Goal: Task Accomplishment & Management: Manage account settings

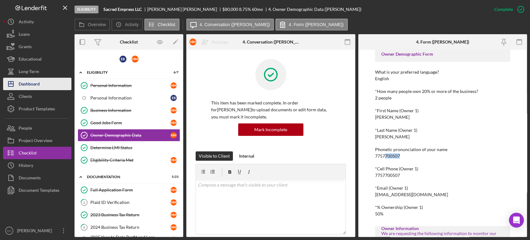
click at [31, 84] on div "Dashboard" at bounding box center [29, 85] width 21 height 14
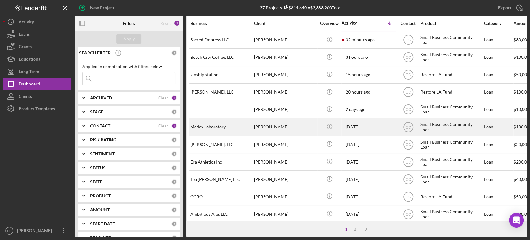
click at [297, 124] on div "[PERSON_NAME]" at bounding box center [285, 127] width 62 height 16
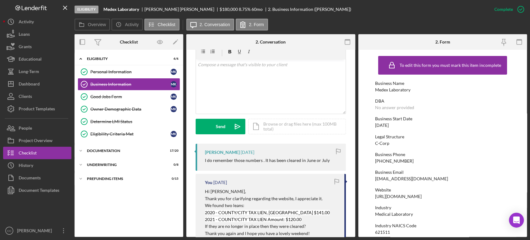
scroll to position [103, 0]
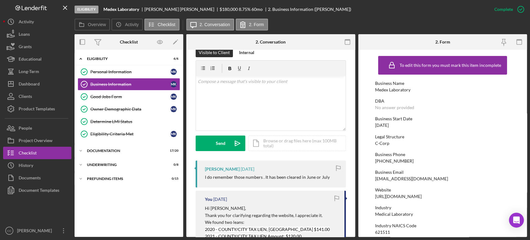
click at [212, 168] on div "[PERSON_NAME]" at bounding box center [222, 168] width 35 height 5
copy div "[PERSON_NAME]"
click at [251, 105] on div "v Color teal Color pink Remove color Add row above Add row below Add column bef…" at bounding box center [271, 103] width 150 height 54
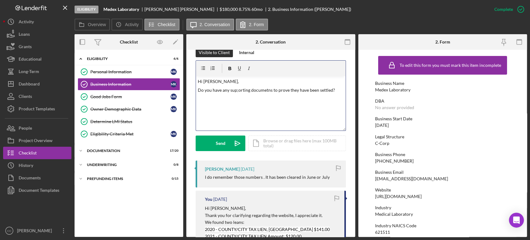
click at [266, 103] on div "v Color teal Color pink Remove color Add row above Add row below Add column bef…" at bounding box center [271, 103] width 150 height 54
click at [296, 88] on p "Do you have any supporting documetns to prove they have been settled?" at bounding box center [271, 90] width 146 height 7
click at [235, 89] on p "Do you have any supporting documetns to prove they have been settled?" at bounding box center [271, 90] width 146 height 7
click at [337, 90] on p "Do you have any supporting documetns to prove they have been settled?" at bounding box center [271, 90] width 146 height 7
click at [341, 90] on div "v Color teal Color pink Remove color Add row above Add row below Add column bef…" at bounding box center [271, 103] width 150 height 54
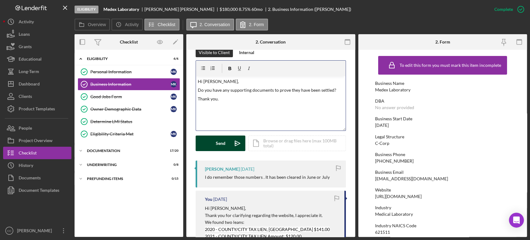
click at [210, 144] on button "Send Icon/icon-invite-send" at bounding box center [220, 143] width 50 height 16
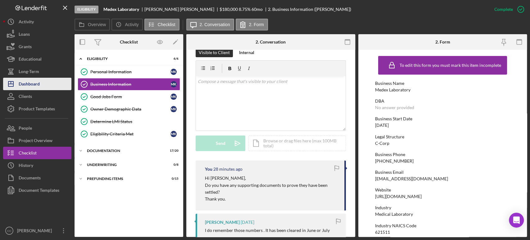
click at [33, 87] on div "Dashboard" at bounding box center [29, 85] width 21 height 14
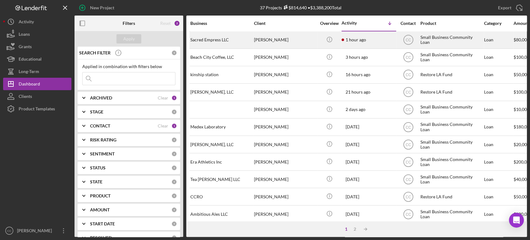
click at [307, 39] on div "[PERSON_NAME]" at bounding box center [285, 40] width 62 height 16
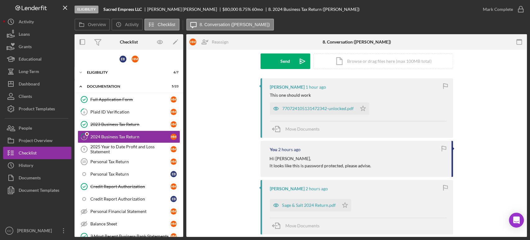
scroll to position [103, 0]
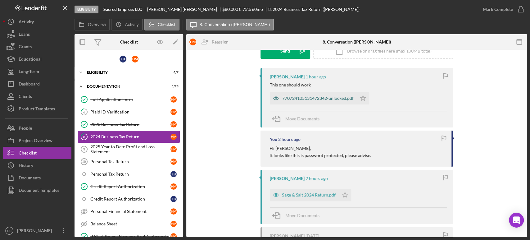
click at [312, 98] on div "770724105131472342-unlocked.pdf" at bounding box center [317, 98] width 71 height 5
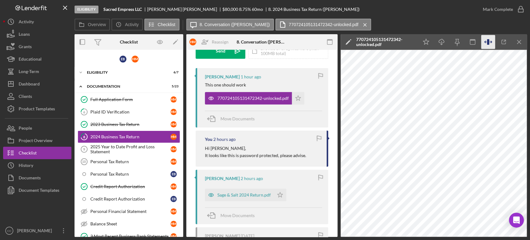
click at [487, 44] on icon "button" at bounding box center [488, 42] width 2 height 6
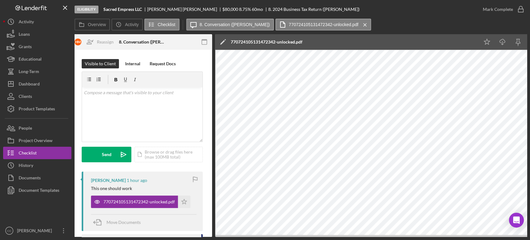
scroll to position [0, 172]
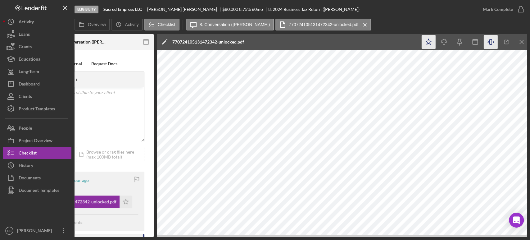
click at [430, 43] on icon "Icon/Star" at bounding box center [428, 42] width 14 height 14
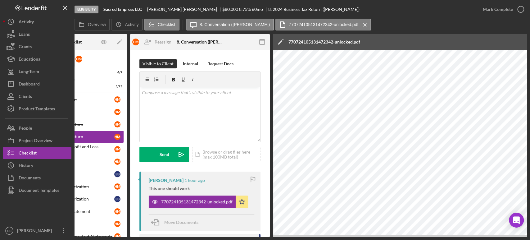
scroll to position [0, 34]
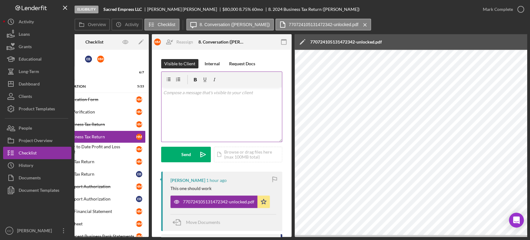
click at [181, 109] on div "v Color teal Color pink Remove color Add row above Add row below Add column bef…" at bounding box center [221, 114] width 120 height 54
click at [158, 9] on div "[PERSON_NAME]" at bounding box center [184, 9] width 75 height 5
click at [157, 9] on div "[PERSON_NAME]" at bounding box center [184, 9] width 75 height 5
copy div "[PERSON_NAME]"
click at [228, 96] on p "That one works, thanks" at bounding box center [221, 92] width 117 height 7
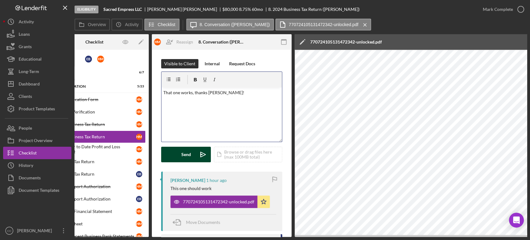
click at [192, 157] on button "Send Icon/icon-invite-send" at bounding box center [186, 154] width 50 height 16
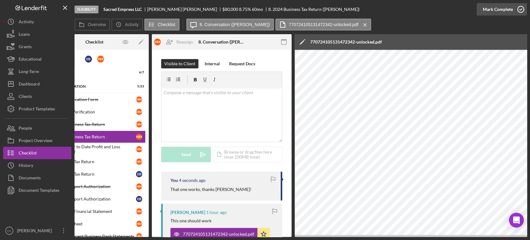
click at [516, 10] on icon "button" at bounding box center [521, 10] width 16 height 16
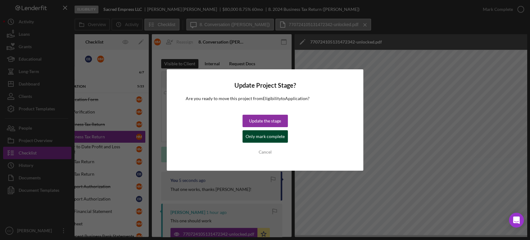
click at [276, 137] on div "Only mark complete" at bounding box center [264, 136] width 39 height 12
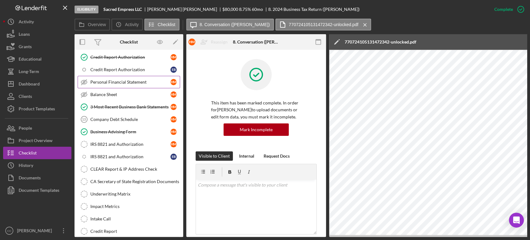
scroll to position [0, 0]
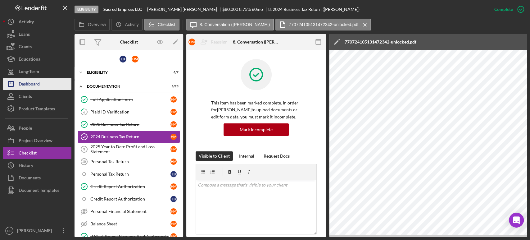
click at [43, 86] on button "Icon/Dashboard Dashboard" at bounding box center [37, 84] width 68 height 12
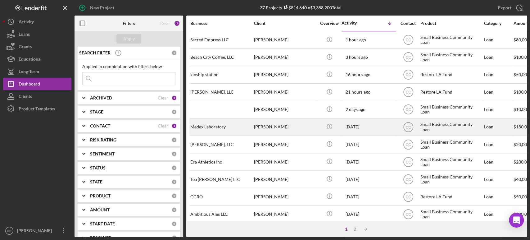
click at [305, 124] on div "[PERSON_NAME]" at bounding box center [285, 127] width 62 height 16
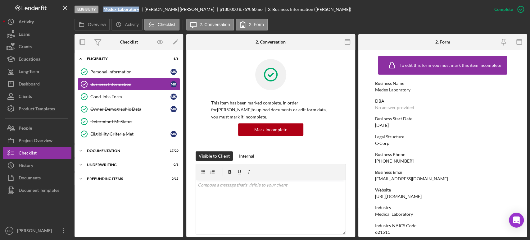
drag, startPoint x: 139, startPoint y: 13, endPoint x: 102, endPoint y: 9, distance: 37.1
click at [102, 9] on div "Eligibility Medex Laboratory [PERSON_NAME] $180,000 $36,000 8.75 % 60 mo 2. Bus…" at bounding box center [280, 9] width 413 height 19
copy b "Medex Laboratory"
click at [114, 66] on link "Personal Information Personal Information M K" at bounding box center [129, 71] width 102 height 12
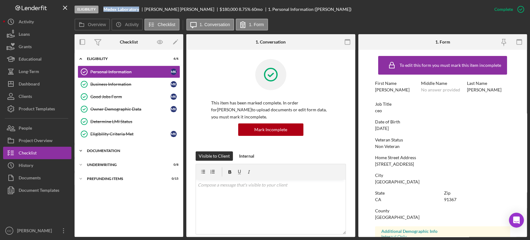
click at [97, 148] on div "Icon/Expander Documentation 17 / 20" at bounding box center [128, 150] width 109 height 12
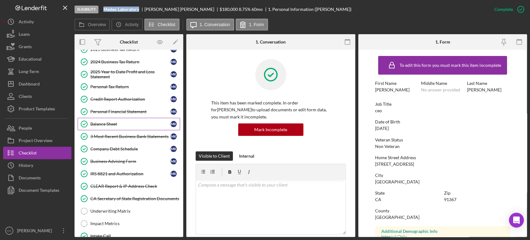
scroll to position [140, 0]
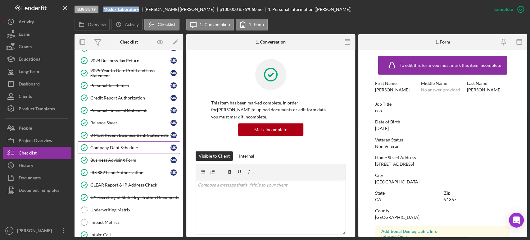
click at [124, 145] on div "Company Debt Schedule" at bounding box center [130, 147] width 80 height 5
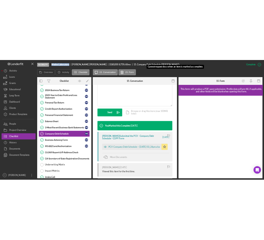
scroll to position [142, 0]
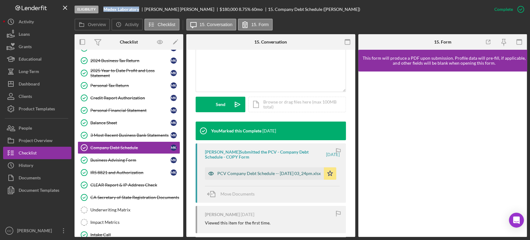
click at [256, 175] on div "PCV Company Debt Schedule -- [DATE] 03_24pm.xlsx" at bounding box center [268, 173] width 103 height 5
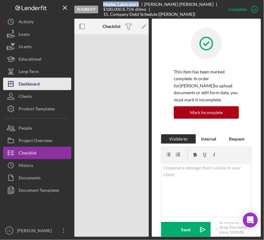
click at [32, 87] on div "Dashboard" at bounding box center [29, 85] width 21 height 14
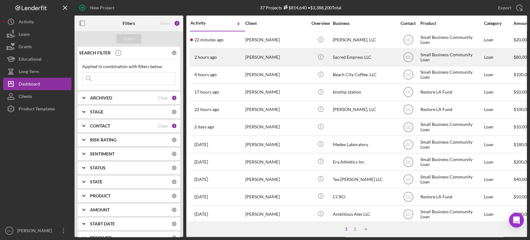
click at [273, 57] on div "[PERSON_NAME]" at bounding box center [276, 57] width 62 height 16
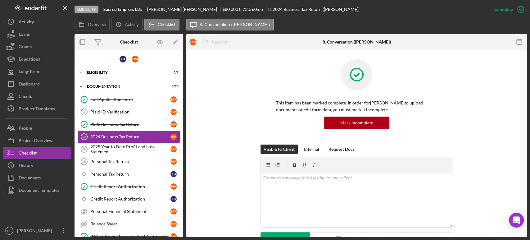
click at [119, 111] on div "Plaid ID Verification" at bounding box center [130, 111] width 80 height 5
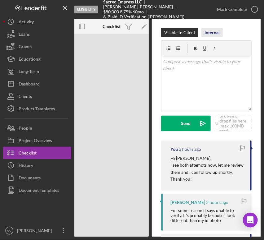
click at [213, 32] on div "Internal" at bounding box center [212, 32] width 15 height 9
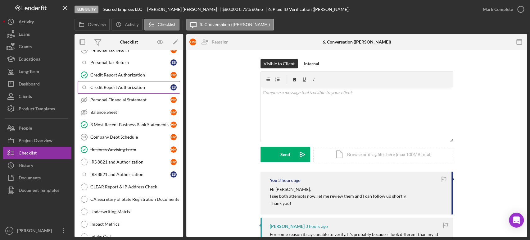
scroll to position [112, 0]
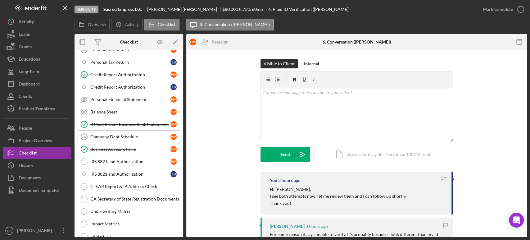
click at [117, 139] on link "Company Debt Schedule 13 Company Debt Schedule H M" at bounding box center [129, 136] width 102 height 12
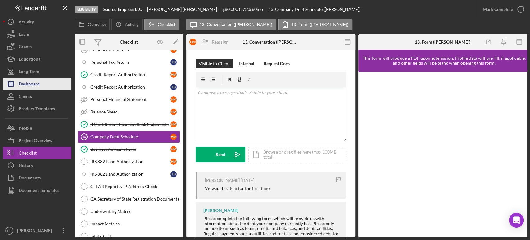
click at [29, 83] on div "Dashboard" at bounding box center [29, 85] width 21 height 14
